Goal: Information Seeking & Learning: Learn about a topic

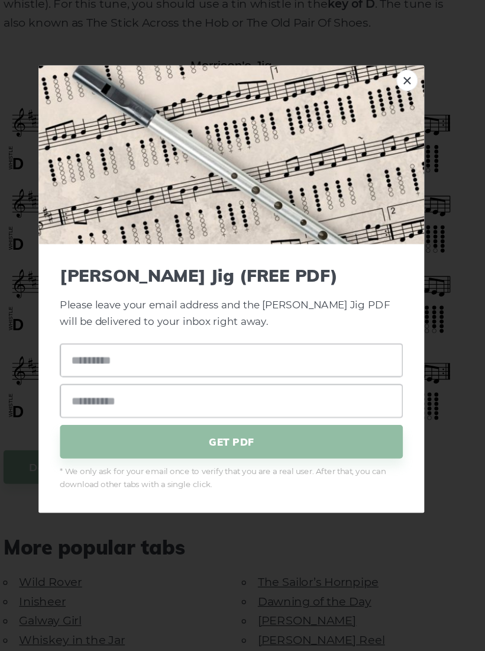
click at [224, 455] on div "× Morrison’s Jig (FREE PDF) Please leave your email address and the Morrison’s …" at bounding box center [242, 325] width 485 height 651
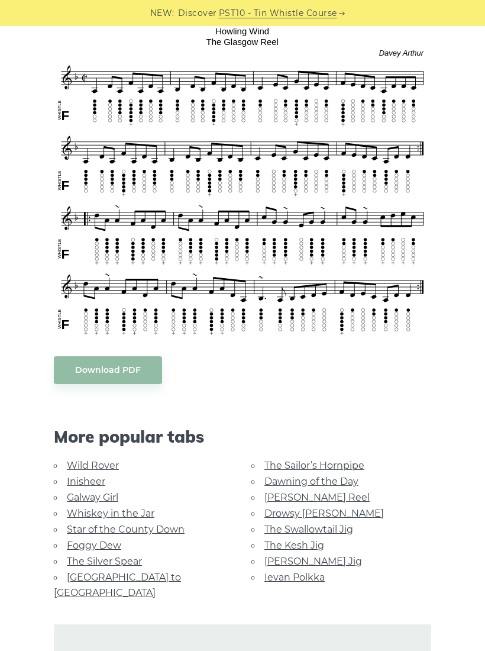
click at [93, 496] on link "Galway Girl" at bounding box center [92, 496] width 51 height 11
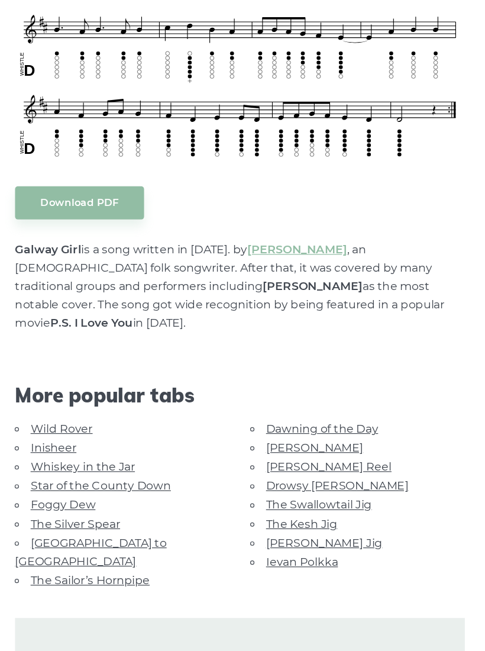
scroll to position [409, 0]
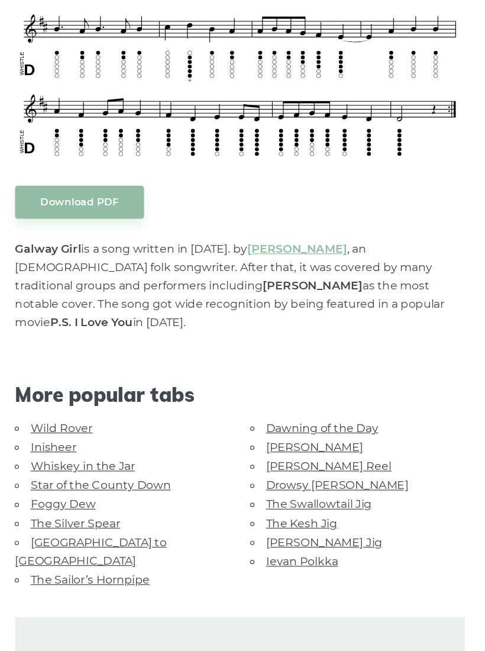
click at [273, 473] on link "[PERSON_NAME] Reel" at bounding box center [316, 478] width 105 height 11
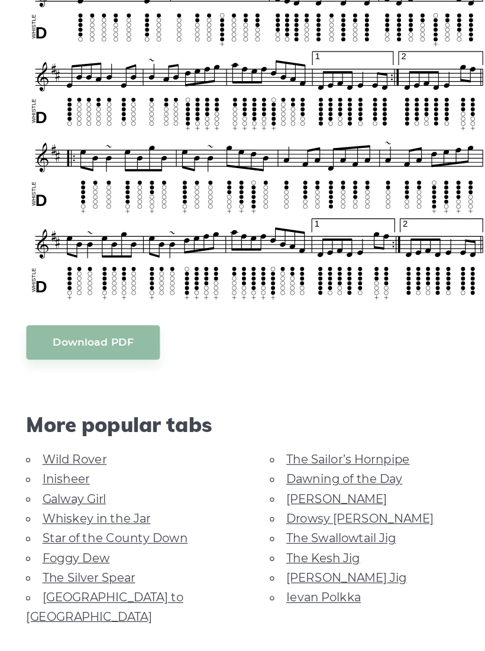
scroll to position [313, 0]
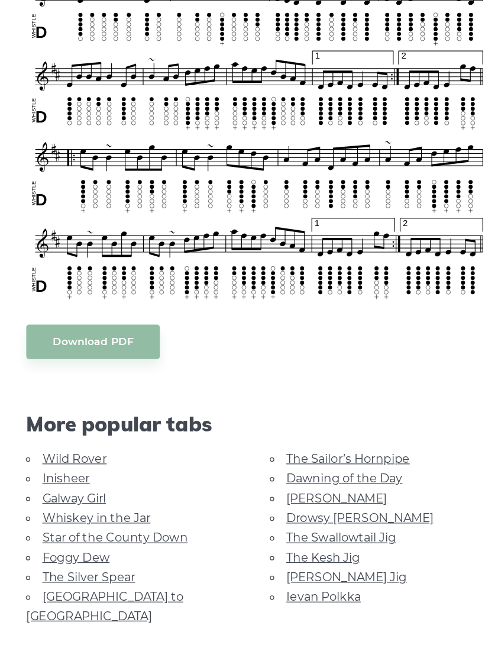
click at [96, 569] on link "The Silver Spear" at bounding box center [104, 574] width 75 height 11
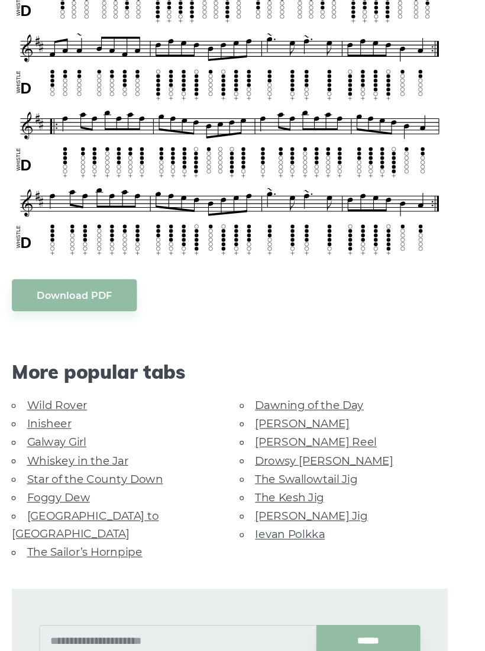
scroll to position [344, 0]
click at [67, 431] on link "Inisheer" at bounding box center [86, 436] width 38 height 11
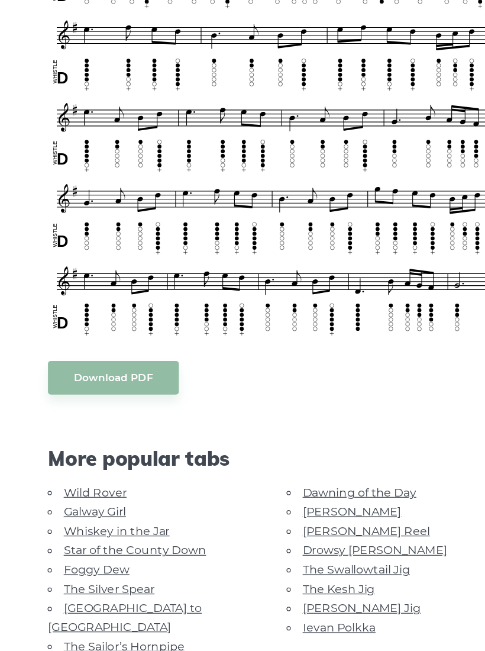
scroll to position [416, 0]
click at [165, 545] on link "Star of the County Down" at bounding box center [126, 550] width 118 height 11
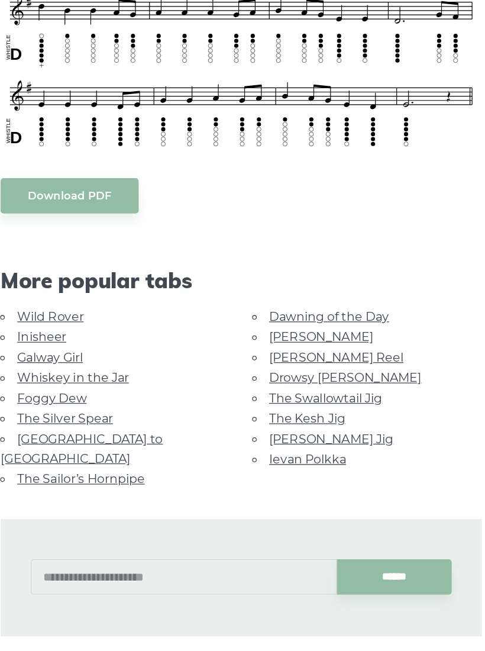
scroll to position [389, 0]
click at [264, 415] on link "Drowsy [PERSON_NAME]" at bounding box center [323, 420] width 119 height 11
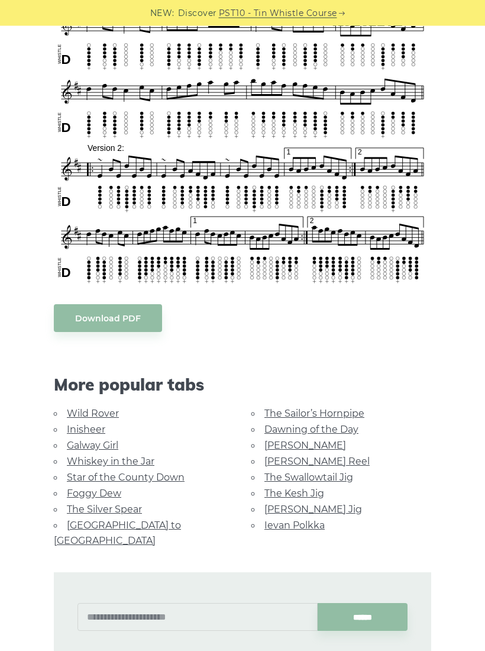
scroll to position [433, 0]
click at [267, 503] on link "[PERSON_NAME] Jig" at bounding box center [313, 508] width 98 height 11
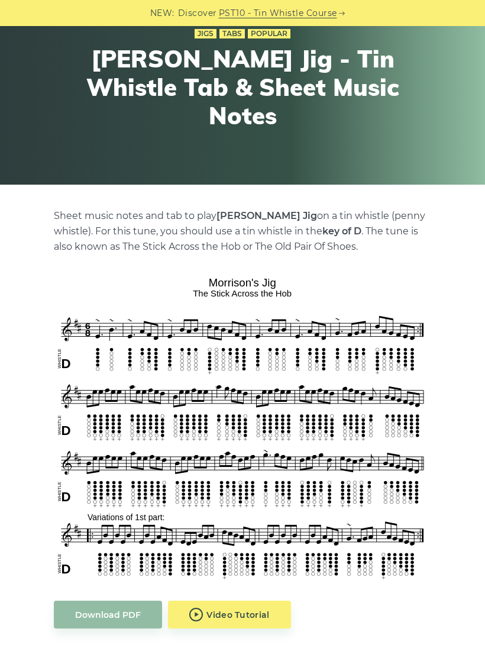
scroll to position [82, 0]
